Goal: Information Seeking & Learning: Find contact information

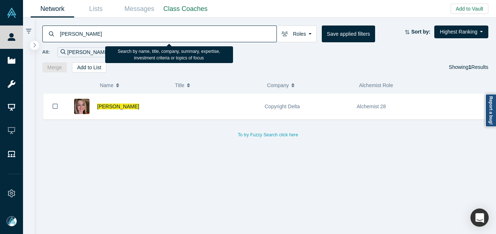
click at [104, 23] on div "[PERSON_NAME] Roles Founders Faculty Mentors Alumni Mentor Angels VCs Corporate…" at bounding box center [265, 45] width 461 height 55
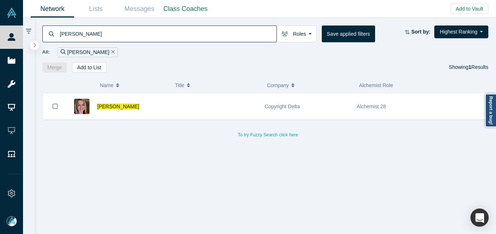
click at [98, 34] on input "[PERSON_NAME]" at bounding box center [167, 33] width 217 height 17
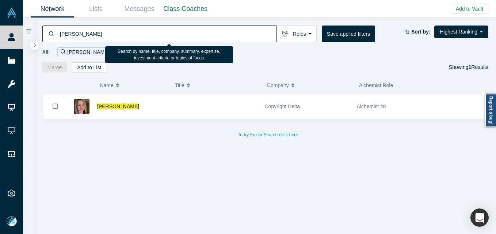
click at [98, 34] on input "[PERSON_NAME]" at bounding box center [167, 33] width 217 height 17
paste input "[PERSON_NAME]"
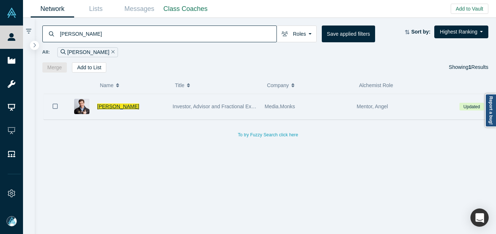
type input "[PERSON_NAME]"
click at [132, 108] on span "[PERSON_NAME]" at bounding box center [118, 107] width 42 height 6
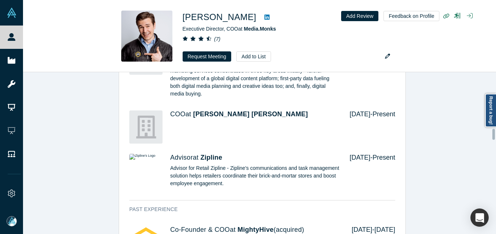
scroll to position [768, 0]
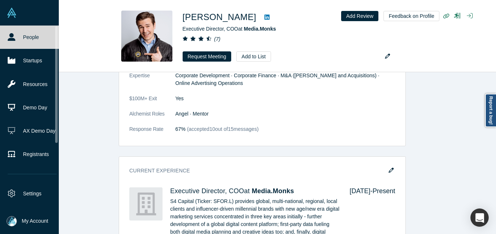
click at [17, 34] on link "People" at bounding box center [32, 37] width 64 height 23
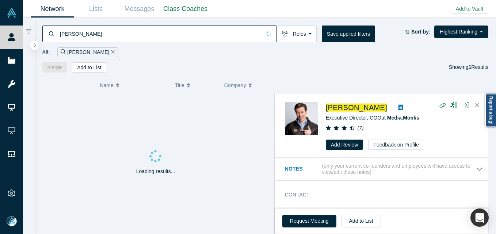
click at [104, 37] on input "[PERSON_NAME]" at bounding box center [160, 33] width 202 height 17
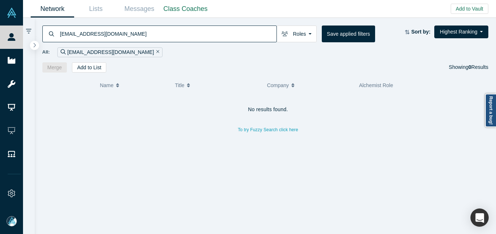
click at [173, 35] on input "[EMAIL_ADDRESS][DOMAIN_NAME]" at bounding box center [167, 33] width 217 height 17
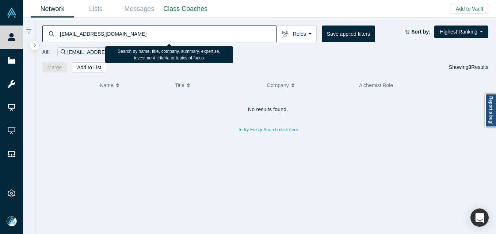
click at [173, 35] on input "[EMAIL_ADDRESS][DOMAIN_NAME]" at bounding box center [167, 33] width 217 height 17
paste input "[PERSON_NAME][EMAIL_ADDRESS][PERSON_NAME][DOMAIN_NAME]"
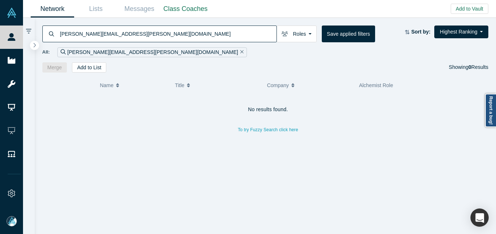
click at [133, 31] on input "[PERSON_NAME][EMAIL_ADDRESS][PERSON_NAME][DOMAIN_NAME]" at bounding box center [167, 33] width 217 height 17
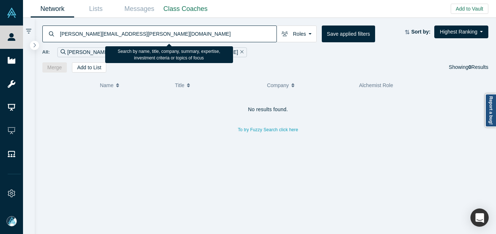
click at [133, 31] on input "[PERSON_NAME][EMAIL_ADDRESS][PERSON_NAME][DOMAIN_NAME]" at bounding box center [167, 33] width 217 height 17
paste input "mzaharia@databricks"
click at [171, 38] on input "[EMAIL_ADDRESS][DOMAIN_NAME]" at bounding box center [167, 33] width 217 height 17
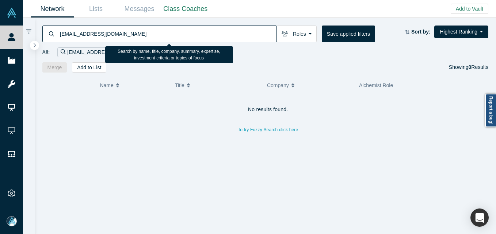
click at [170, 38] on input "[EMAIL_ADDRESS][DOMAIN_NAME]" at bounding box center [167, 33] width 217 height 17
paste input "[EMAIL_ADDRESS][DOMAIN_NAME]"
click at [127, 32] on input "[EMAIL_ADDRESS][DOMAIN_NAME]" at bounding box center [167, 33] width 217 height 17
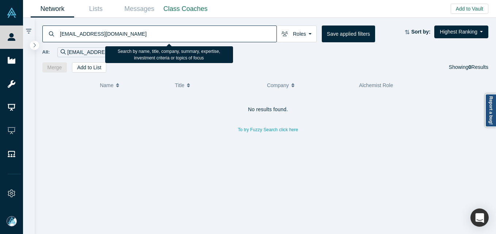
click at [127, 32] on input "[EMAIL_ADDRESS][DOMAIN_NAME]" at bounding box center [167, 33] width 217 height 17
paste input "[PERSON_NAME]"
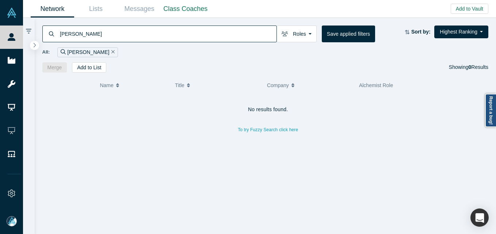
type input "[PERSON_NAME]"
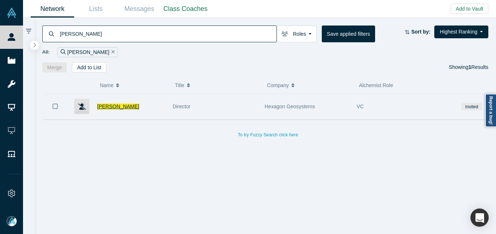
click at [120, 108] on span "[PERSON_NAME]" at bounding box center [118, 107] width 42 height 6
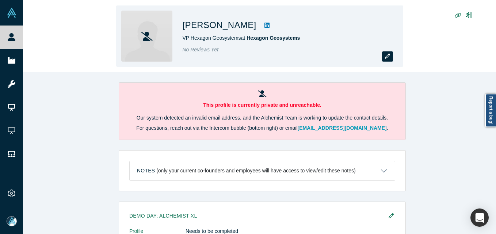
click at [388, 56] on icon "button" at bounding box center [387, 56] width 5 height 5
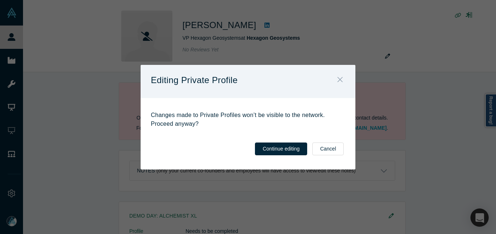
click at [341, 78] on icon "Close" at bounding box center [339, 80] width 5 height 8
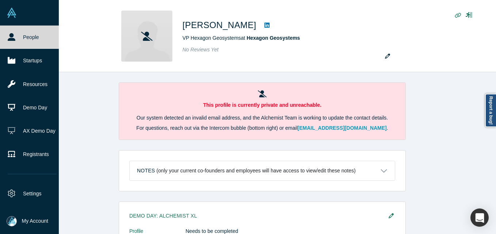
drag, startPoint x: 19, startPoint y: 34, endPoint x: 26, endPoint y: 33, distance: 7.3
click at [19, 33] on link "People" at bounding box center [32, 37] width 64 height 23
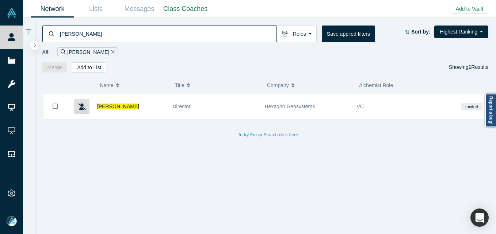
drag, startPoint x: 131, startPoint y: 45, endPoint x: 131, endPoint y: 38, distance: 7.3
click at [131, 45] on div "All: [PERSON_NAME]" at bounding box center [265, 49] width 446 height 15
click at [131, 37] on input "[PERSON_NAME]" at bounding box center [167, 33] width 217 height 17
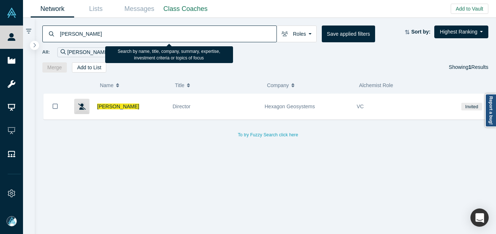
click at [131, 37] on input "[PERSON_NAME]" at bounding box center [167, 33] width 217 height 17
paste input "[PERSON_NAME]"
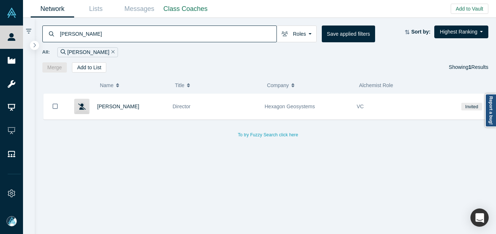
type input "[PERSON_NAME]"
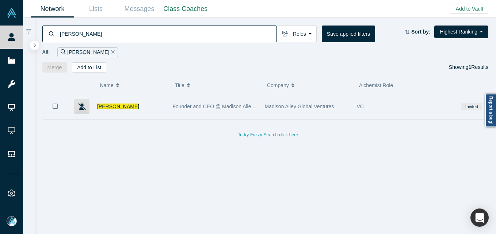
click at [119, 107] on span "[PERSON_NAME]" at bounding box center [118, 107] width 42 height 6
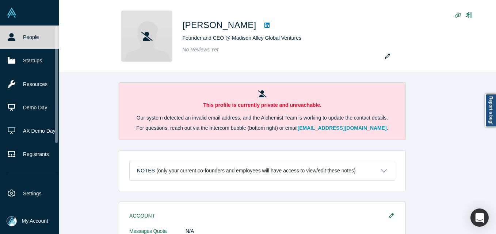
click at [16, 37] on link "People" at bounding box center [32, 37] width 64 height 23
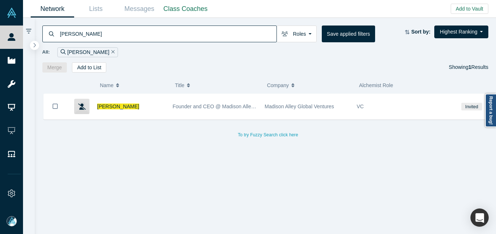
click at [173, 32] on input "[PERSON_NAME]" at bounding box center [167, 33] width 217 height 17
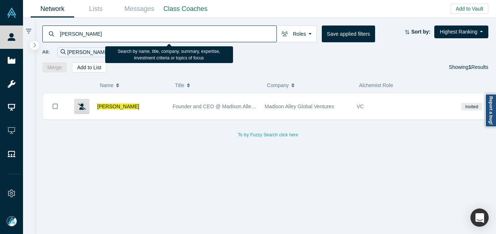
paste input "[PERSON_NAME]"
click at [173, 32] on input "[PERSON_NAME]" at bounding box center [167, 33] width 217 height 17
type input "[PERSON_NAME]"
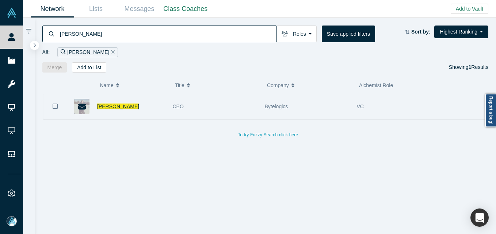
click at [104, 106] on span "[PERSON_NAME]" at bounding box center [118, 107] width 42 height 6
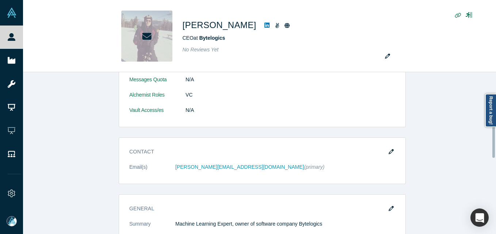
scroll to position [256, 0]
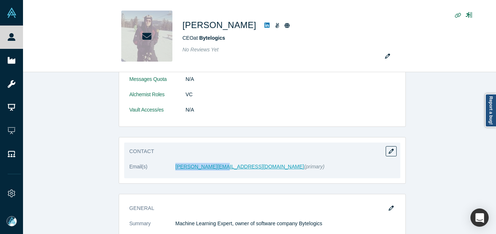
drag, startPoint x: 164, startPoint y: 165, endPoint x: 210, endPoint y: 166, distance: 46.0
click at [210, 166] on dl "Email(s) [PERSON_NAME][EMAIL_ADDRESS][DOMAIN_NAME] (primary)" at bounding box center [262, 170] width 266 height 15
copy dl "[PERSON_NAME][EMAIL_ADDRESS][DOMAIN_NAME]"
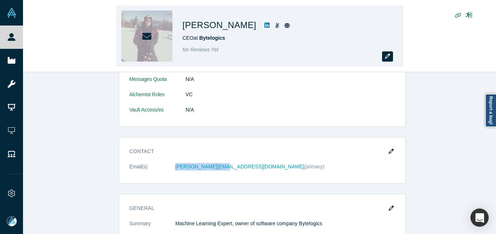
click at [386, 58] on icon "button" at bounding box center [387, 56] width 5 height 5
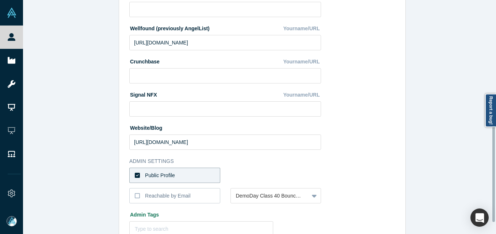
scroll to position [307, 0]
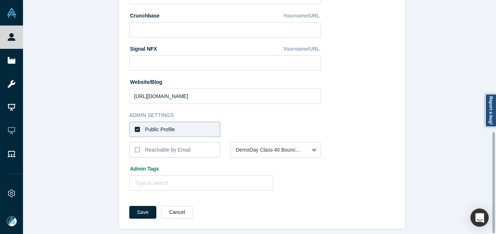
click at [168, 126] on div "Public Profile" at bounding box center [160, 130] width 30 height 8
click at [0, 0] on input "Public Profile" at bounding box center [0, 0] width 0 height 0
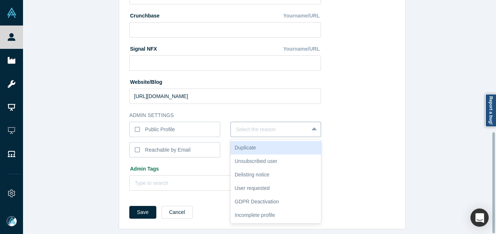
click at [250, 125] on div at bounding box center [270, 129] width 68 height 9
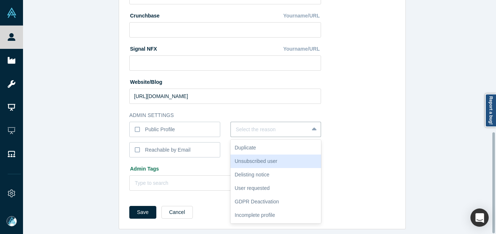
click at [241, 155] on div "Unsubscribed user" at bounding box center [275, 162] width 91 height 14
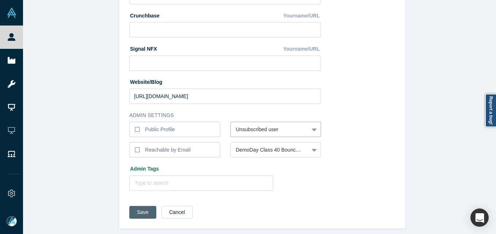
click at [139, 207] on button "Save" at bounding box center [142, 212] width 27 height 13
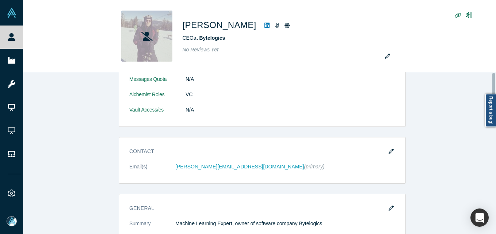
scroll to position [0, 0]
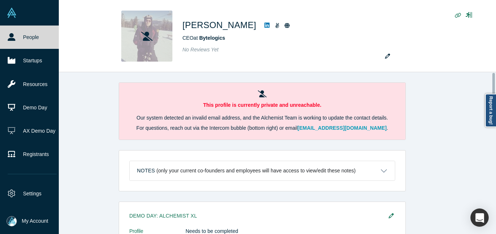
click at [14, 34] on icon at bounding box center [12, 37] width 8 height 8
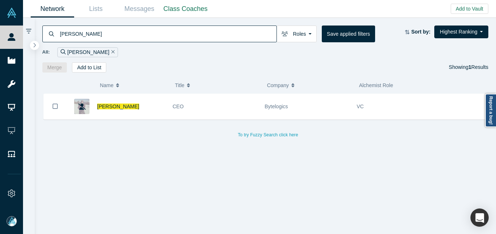
click at [182, 37] on input "[PERSON_NAME]" at bounding box center [167, 33] width 217 height 17
click at [181, 34] on input "[PERSON_NAME]" at bounding box center [167, 33] width 217 height 17
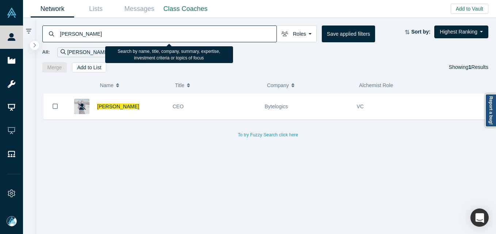
click at [181, 34] on input "[PERSON_NAME]" at bounding box center [167, 33] width 217 height 17
paste input "[PERSON_NAME]"
click at [181, 34] on input "[PERSON_NAME]" at bounding box center [167, 33] width 217 height 17
click at [185, 33] on input "[PERSON_NAME]" at bounding box center [167, 33] width 217 height 17
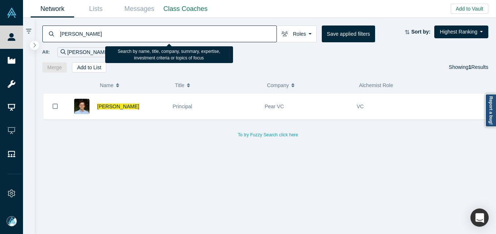
click at [185, 33] on input "[PERSON_NAME]" at bounding box center [167, 33] width 217 height 17
paste input "[PERSON_NAME]"
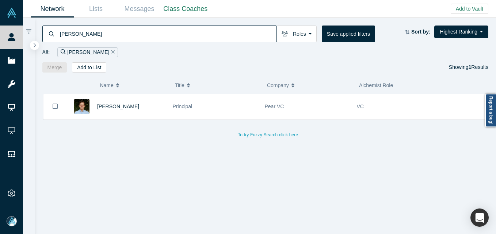
type input "[PERSON_NAME]"
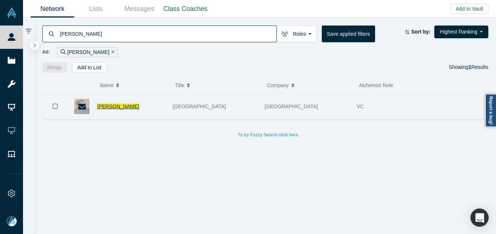
click at [108, 108] on span "[PERSON_NAME]" at bounding box center [118, 107] width 42 height 6
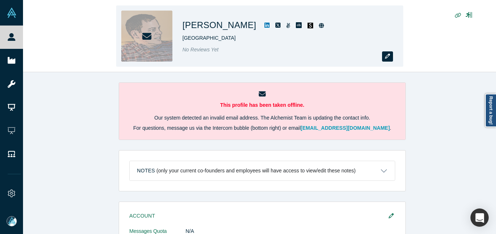
click at [389, 59] on icon "button" at bounding box center [387, 56] width 5 height 5
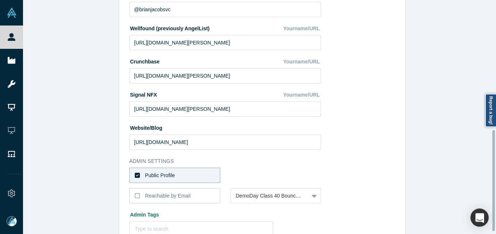
scroll to position [307, 0]
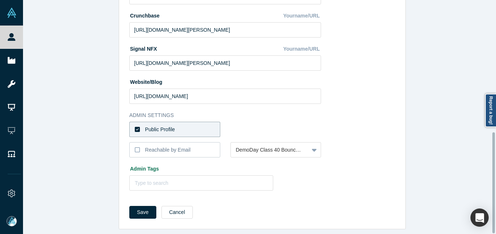
click at [184, 122] on label "Public Profile" at bounding box center [174, 129] width 91 height 15
click at [0, 0] on input "Public Profile" at bounding box center [0, 0] width 0 height 0
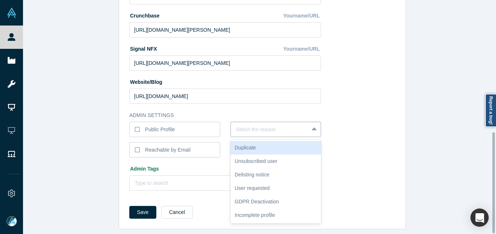
click at [254, 125] on div at bounding box center [270, 129] width 68 height 9
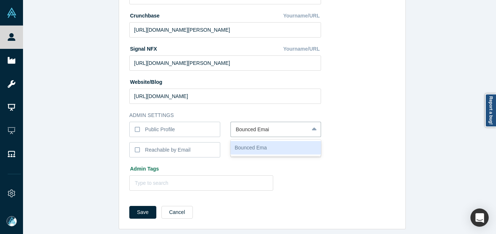
type input "Bounced Email"
click at [129, 206] on button "Save" at bounding box center [142, 212] width 27 height 13
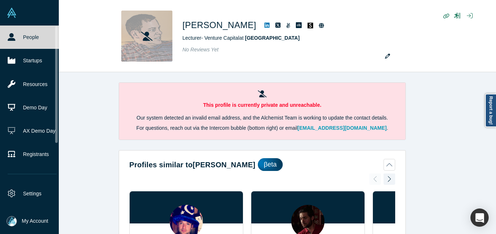
click at [16, 34] on link "People" at bounding box center [32, 37] width 64 height 23
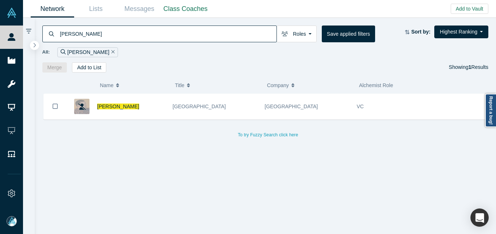
click at [155, 31] on input "[PERSON_NAME]" at bounding box center [167, 33] width 217 height 17
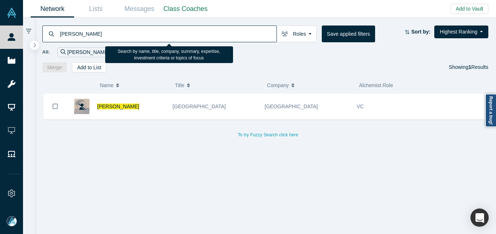
click at [153, 33] on input "[PERSON_NAME]" at bounding box center [167, 33] width 217 height 17
paste input "[PERSON_NAME]"
drag, startPoint x: 153, startPoint y: 33, endPoint x: 165, endPoint y: 32, distance: 12.8
click at [153, 34] on input "[PERSON_NAME]" at bounding box center [167, 33] width 217 height 17
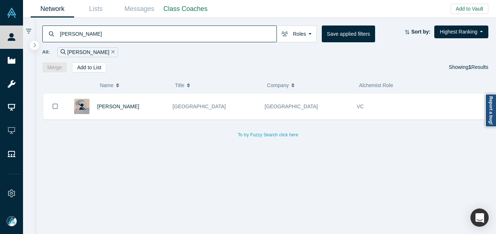
type input "[PERSON_NAME]"
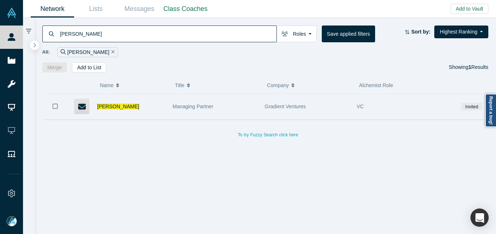
click at [118, 101] on div "[PERSON_NAME]" at bounding box center [131, 106] width 68 height 25
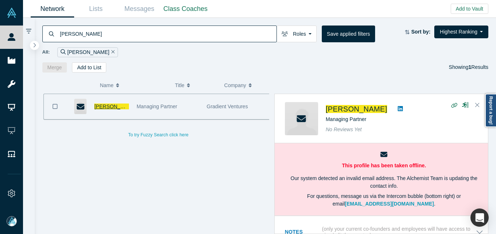
click at [120, 107] on span "[PERSON_NAME]" at bounding box center [115, 107] width 42 height 6
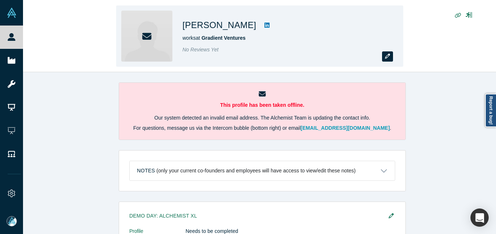
click at [392, 55] on button "button" at bounding box center [387, 56] width 11 height 10
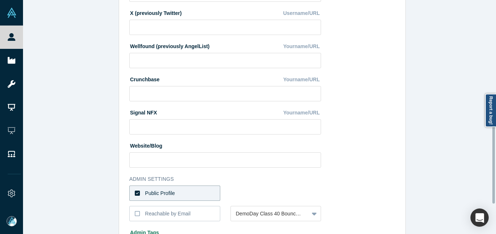
scroll to position [307, 0]
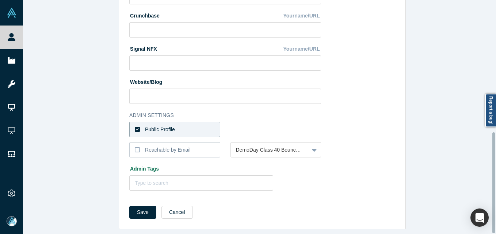
click at [172, 122] on label "Public Profile" at bounding box center [174, 129] width 91 height 15
click at [0, 0] on input "Public Profile" at bounding box center [0, 0] width 0 height 0
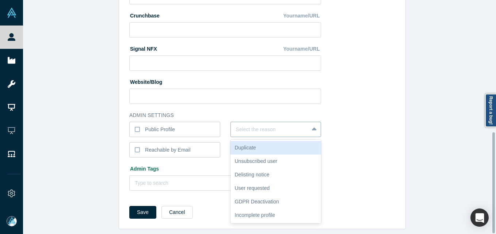
click at [263, 125] on div at bounding box center [270, 129] width 68 height 9
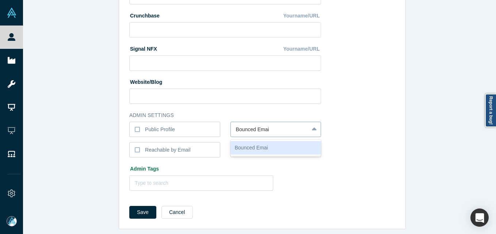
type input "Bounced Email"
click at [129, 206] on button "Save" at bounding box center [142, 212] width 27 height 13
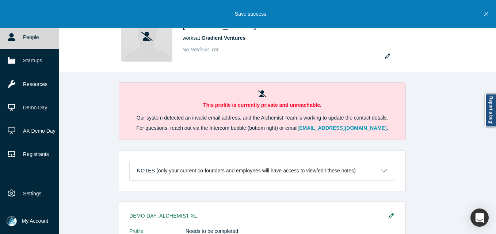
click at [22, 38] on link "People" at bounding box center [32, 37] width 64 height 23
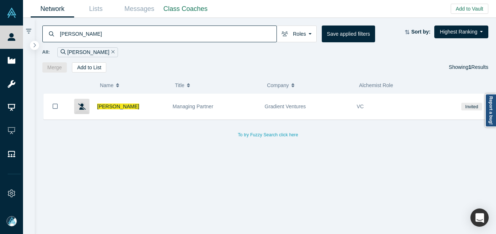
drag, startPoint x: 115, startPoint y: 42, endPoint x: 117, endPoint y: 36, distance: 7.1
click at [115, 42] on input "[PERSON_NAME]" at bounding box center [167, 33] width 217 height 17
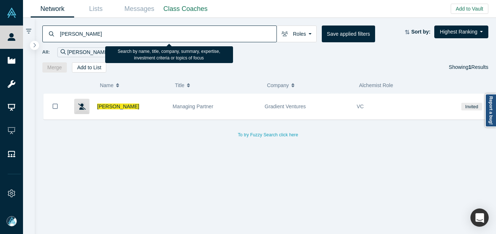
click at [117, 36] on input "[PERSON_NAME]" at bounding box center [167, 33] width 217 height 17
paste input "dy Tra"
click at [117, 36] on input "[PERSON_NAME]" at bounding box center [167, 33] width 217 height 17
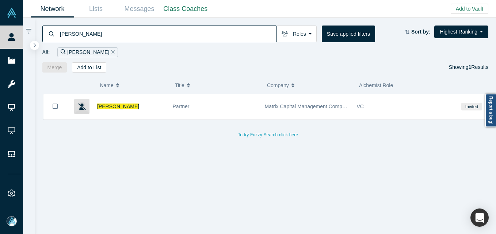
click at [159, 28] on input "[PERSON_NAME]" at bounding box center [167, 33] width 217 height 17
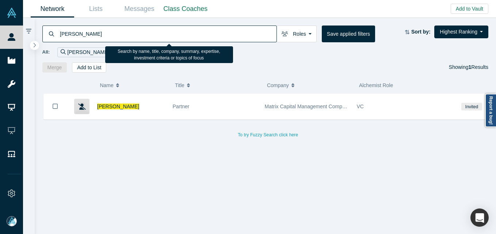
click at [159, 28] on input "[PERSON_NAME]" at bounding box center [167, 33] width 217 height 17
paste input "[PERSON_NAME]"
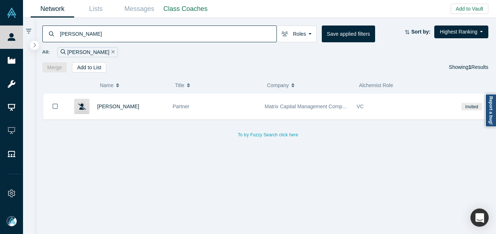
type input "[PERSON_NAME]"
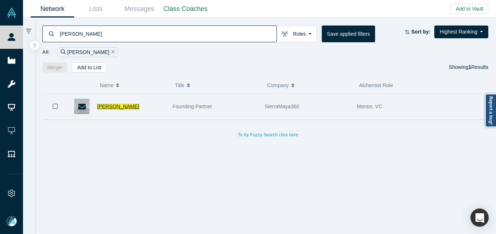
click at [106, 109] on span "[PERSON_NAME]" at bounding box center [118, 107] width 42 height 6
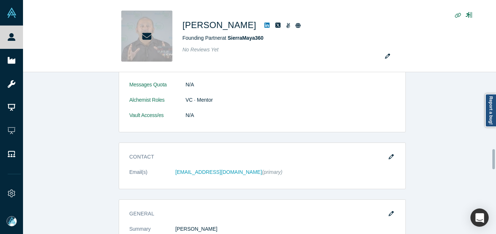
scroll to position [621, 0]
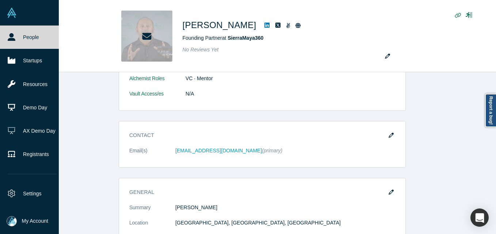
click at [20, 38] on link "People" at bounding box center [32, 37] width 64 height 23
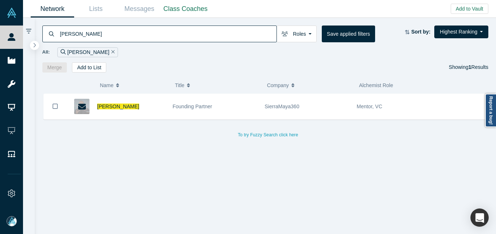
click at [176, 29] on input "[PERSON_NAME]" at bounding box center [167, 33] width 217 height 17
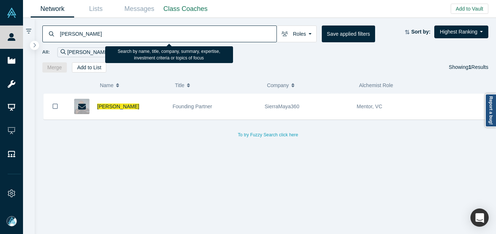
click at [176, 29] on input "[PERSON_NAME]" at bounding box center [167, 33] width 217 height 17
paste input "[PERSON_NAME]"
click at [139, 32] on input "[PERSON_NAME]" at bounding box center [167, 33] width 217 height 17
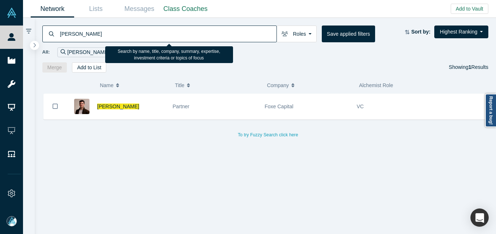
click at [139, 32] on input "[PERSON_NAME]" at bounding box center [167, 33] width 217 height 17
paste input "[EMAIL_ADDRESS][DOMAIN_NAME]"
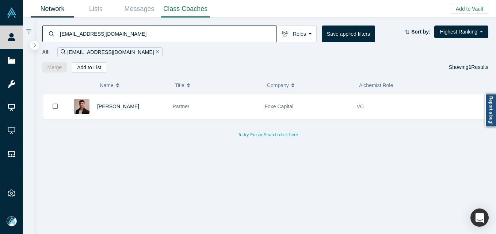
type input "[EMAIL_ADDRESS][DOMAIN_NAME]"
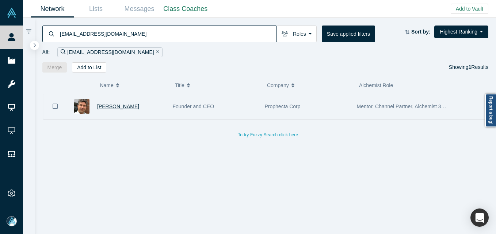
click at [107, 108] on span "[PERSON_NAME]" at bounding box center [118, 107] width 42 height 6
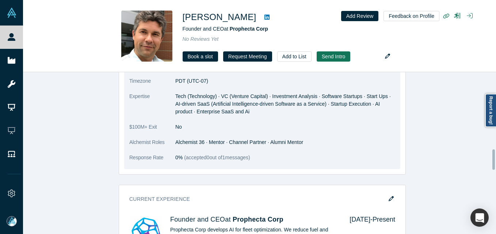
scroll to position [421, 0]
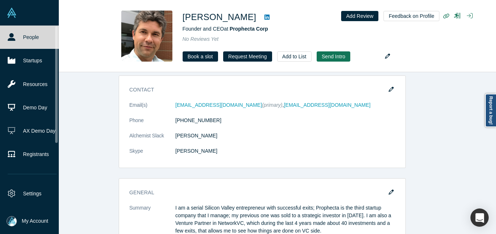
click at [13, 35] on icon at bounding box center [12, 37] width 8 height 8
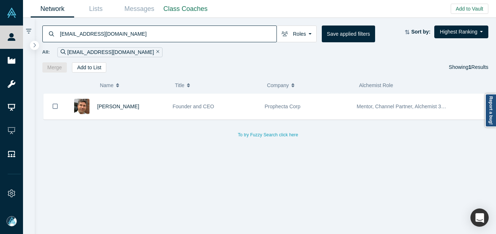
click at [116, 30] on input "[EMAIL_ADDRESS][DOMAIN_NAME]" at bounding box center [167, 33] width 217 height 17
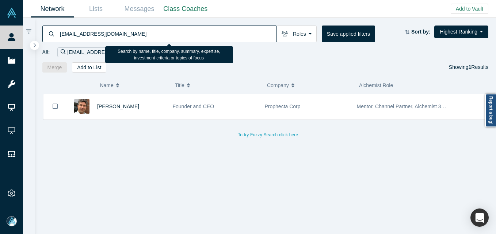
click at [116, 30] on input "[EMAIL_ADDRESS][DOMAIN_NAME]" at bounding box center [167, 33] width 217 height 17
paste input "akshatp@slingshotmentoring"
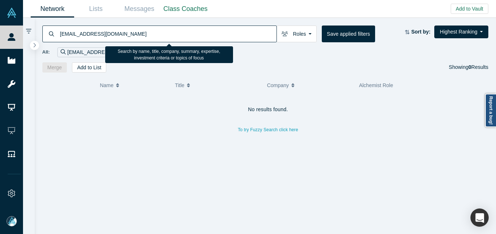
click at [146, 29] on input "[EMAIL_ADDRESS][DOMAIN_NAME]" at bounding box center [167, 33] width 217 height 17
click at [146, 30] on input "[EMAIL_ADDRESS][DOMAIN_NAME]" at bounding box center [167, 33] width 217 height 17
paste input "[PERSON_NAME]"
type input "[PERSON_NAME]"
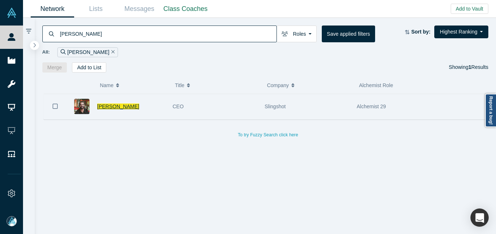
click at [111, 104] on span "[PERSON_NAME]" at bounding box center [118, 107] width 42 height 6
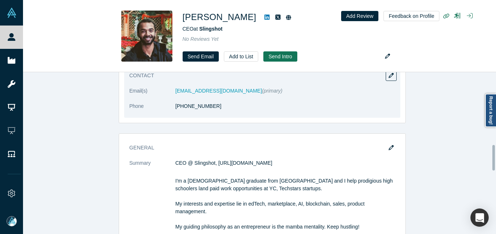
scroll to position [459, 0]
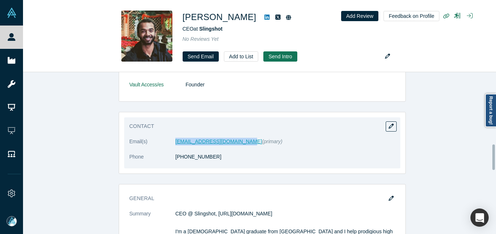
drag, startPoint x: 156, startPoint y: 141, endPoint x: 239, endPoint y: 141, distance: 82.5
click at [239, 141] on dl "Email(s) [EMAIL_ADDRESS][DOMAIN_NAME] (primary) Phone [PHONE_NUMBER]" at bounding box center [262, 153] width 266 height 31
copy dl "[EMAIL_ADDRESS][DOMAIN_NAME]"
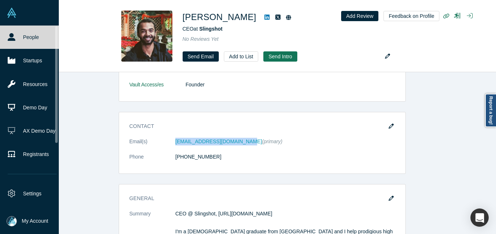
click at [23, 39] on link "People" at bounding box center [32, 37] width 64 height 23
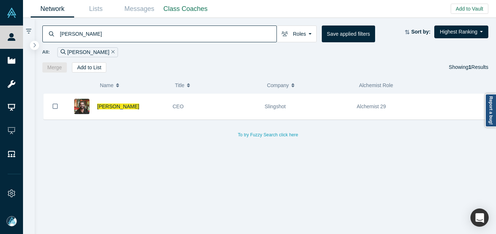
click at [189, 39] on input "[PERSON_NAME]" at bounding box center [167, 33] width 217 height 17
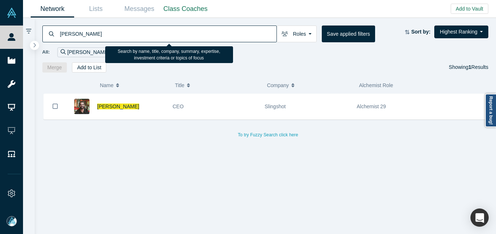
click at [189, 38] on input "[PERSON_NAME]" at bounding box center [167, 33] width 217 height 17
paste input "[PERSON_NAME][EMAIL_ADDRESS][DOMAIN_NAME]"
click at [189, 38] on input "[PERSON_NAME]" at bounding box center [167, 33] width 217 height 17
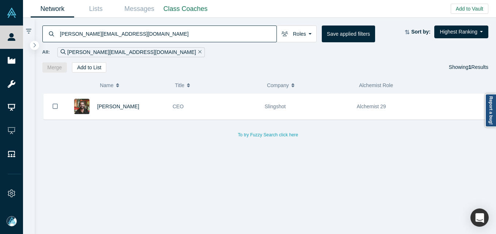
type input "[PERSON_NAME][EMAIL_ADDRESS][DOMAIN_NAME]"
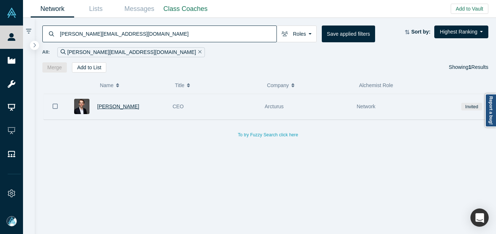
click at [132, 107] on span "[PERSON_NAME]" at bounding box center [118, 107] width 42 height 6
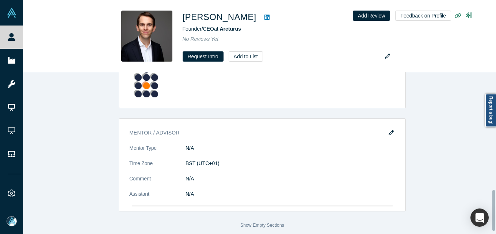
scroll to position [402, 0]
